Goal: Use online tool/utility: Utilize a website feature to perform a specific function

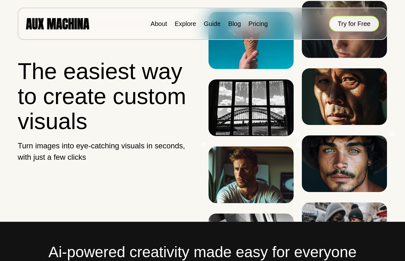
click at [360, 29] on button "Try for Free" at bounding box center [354, 24] width 50 height 16
click at [345, 24] on button "Try for Free" at bounding box center [354, 24] width 50 height 16
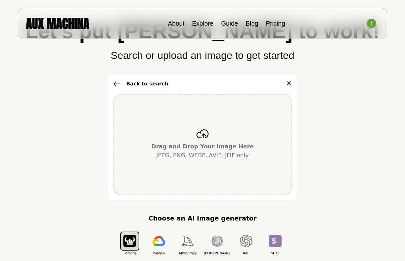
scroll to position [63, 0]
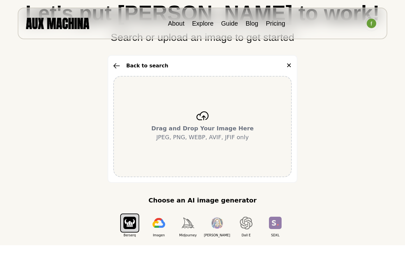
click at [185, 122] on div "Drag and Drop Your Image Here JPEG, PNG, WEBP, AVIF, JFIF only" at bounding box center [202, 126] width 178 height 101
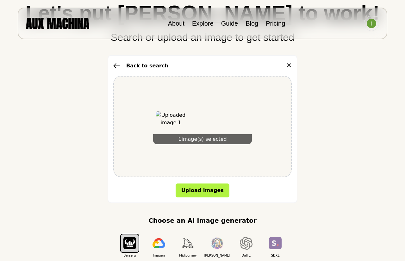
click at [266, 132] on div "1 image(s) selected" at bounding box center [202, 126] width 178 height 101
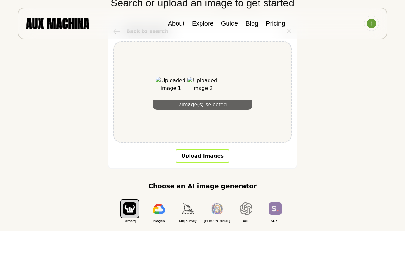
scroll to position [95, 0]
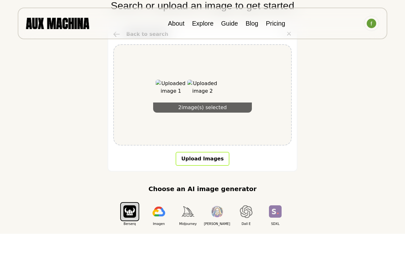
click at [219, 159] on button "Upload Images" at bounding box center [203, 159] width 54 height 14
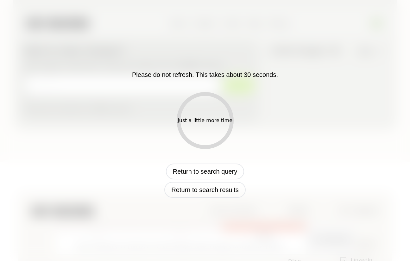
click at [289, 124] on div "Please do not refresh. This takes about 30 seconds. Just a little more time Ret…" at bounding box center [205, 131] width 331 height 134
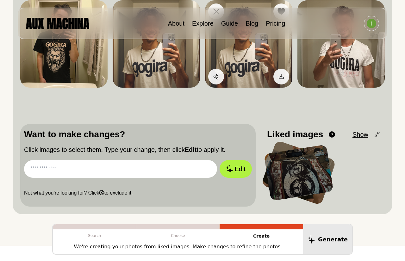
scroll to position [126, 0]
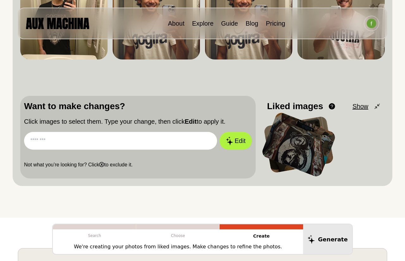
click at [167, 145] on input "text" at bounding box center [120, 141] width 193 height 18
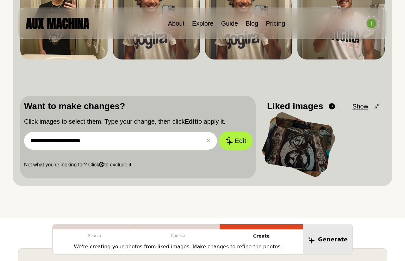
type input "**********"
click at [236, 141] on button "Edit" at bounding box center [236, 141] width 34 height 19
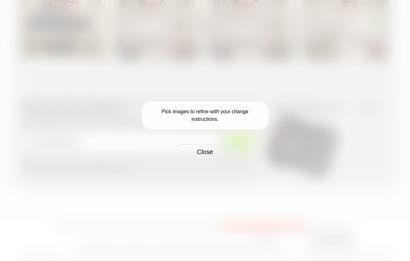
click at [249, 115] on p "Pick images to refine with your change instructions." at bounding box center [205, 116] width 126 height 28
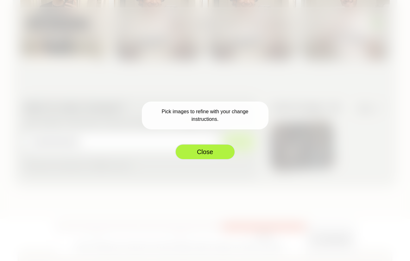
click at [206, 152] on button "Close" at bounding box center [205, 152] width 60 height 16
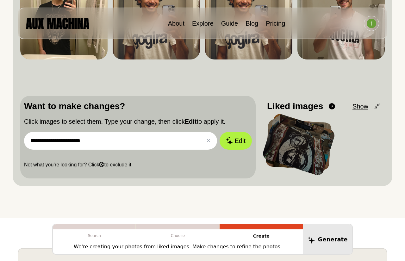
click at [312, 145] on div at bounding box center [298, 144] width 75 height 64
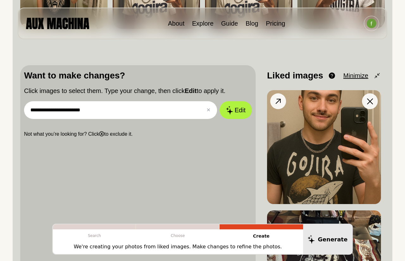
scroll to position [158, 0]
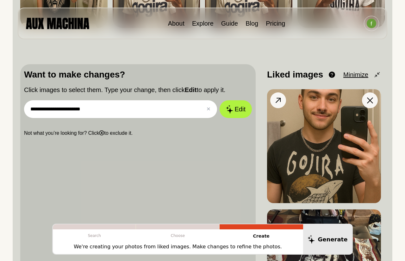
click at [311, 136] on img at bounding box center [324, 146] width 114 height 114
drag, startPoint x: 314, startPoint y: 129, endPoint x: 307, endPoint y: 103, distance: 26.8
click at [307, 103] on img at bounding box center [324, 146] width 114 height 114
click at [237, 110] on button "Edit" at bounding box center [236, 109] width 34 height 19
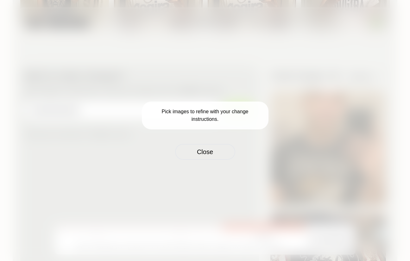
click at [221, 117] on p "Pick images to refine with your change instructions." at bounding box center [205, 116] width 126 height 28
click at [212, 150] on button "Close" at bounding box center [205, 152] width 60 height 16
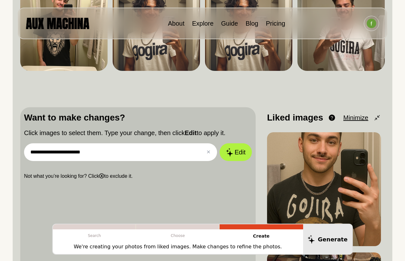
scroll to position [0, 0]
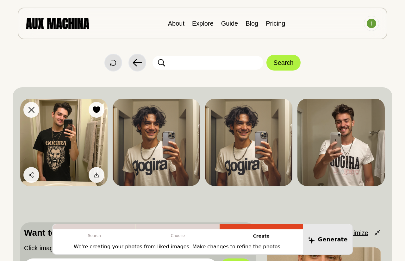
click at [83, 117] on img at bounding box center [63, 142] width 87 height 87
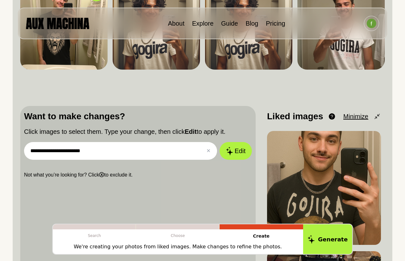
scroll to position [126, 0]
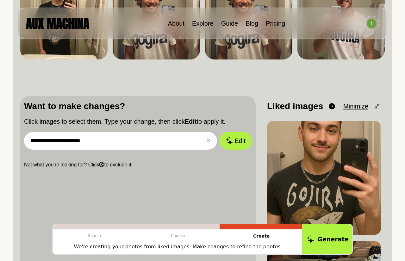
click at [314, 240] on icon at bounding box center [310, 239] width 7 height 9
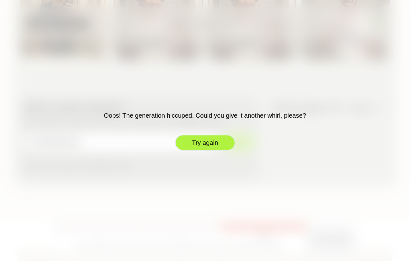
click at [196, 139] on button "Try again" at bounding box center [205, 143] width 60 height 16
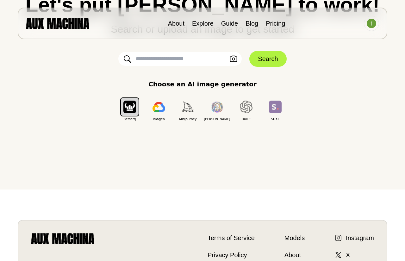
scroll to position [0, 0]
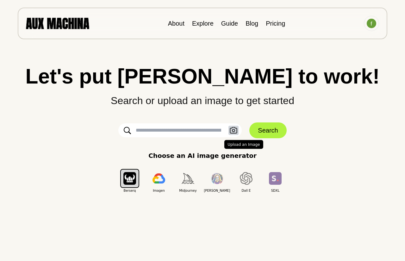
click at [231, 132] on icon "button" at bounding box center [234, 130] width 8 height 7
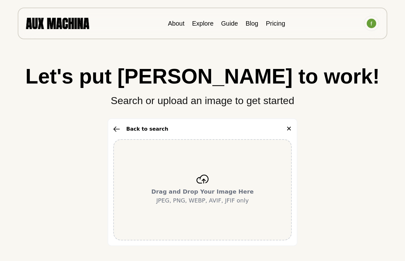
click at [206, 173] on div "Drag and Drop Your Image Here JPEG, PNG, WEBP, AVIF, JFIF only" at bounding box center [202, 189] width 178 height 101
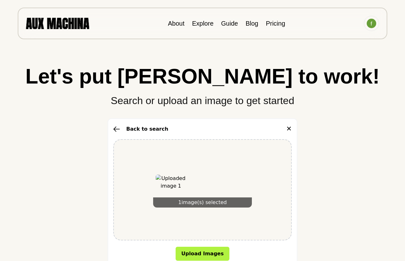
click at [229, 175] on div "1 image(s) selected" at bounding box center [202, 189] width 99 height 35
click at [194, 256] on button "Upload Images" at bounding box center [203, 254] width 54 height 14
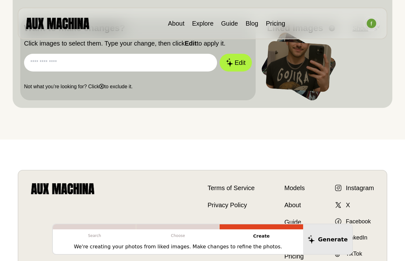
scroll to position [158, 0]
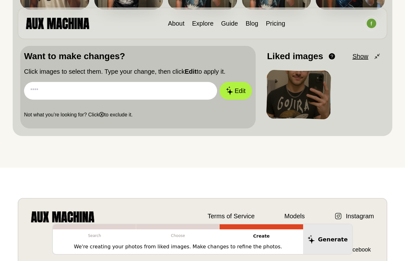
click at [301, 96] on div at bounding box center [298, 95] width 65 height 50
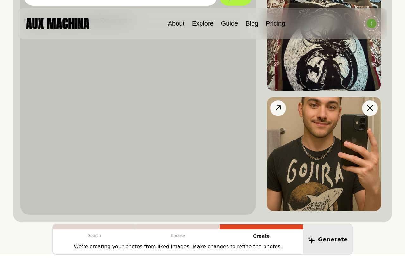
scroll to position [253, 0]
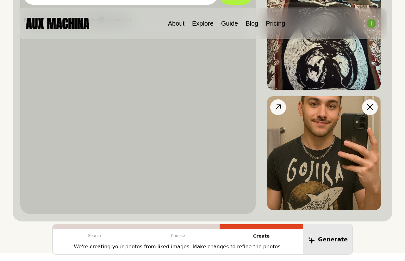
click at [315, 111] on img at bounding box center [324, 153] width 114 height 114
click at [278, 106] on icon at bounding box center [278, 106] width 9 height 9
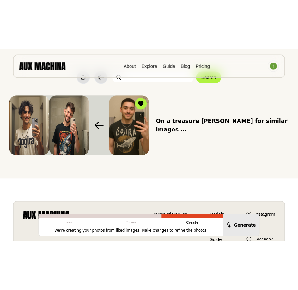
scroll to position [1, 0]
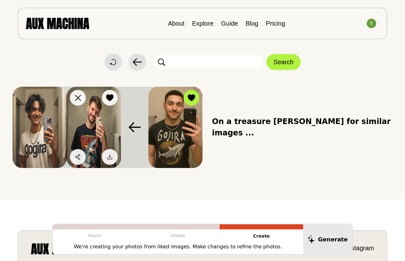
click at [107, 123] on img at bounding box center [94, 127] width 54 height 81
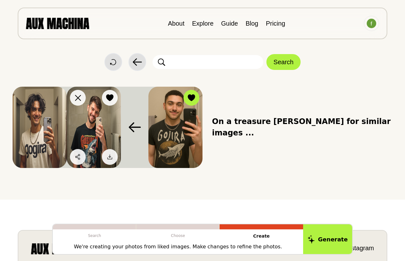
click at [107, 123] on img at bounding box center [94, 127] width 54 height 81
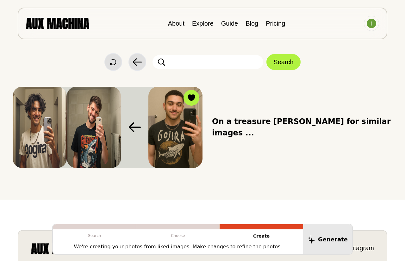
click at [170, 119] on img at bounding box center [175, 127] width 54 height 81
